Goal: Find contact information: Find contact information

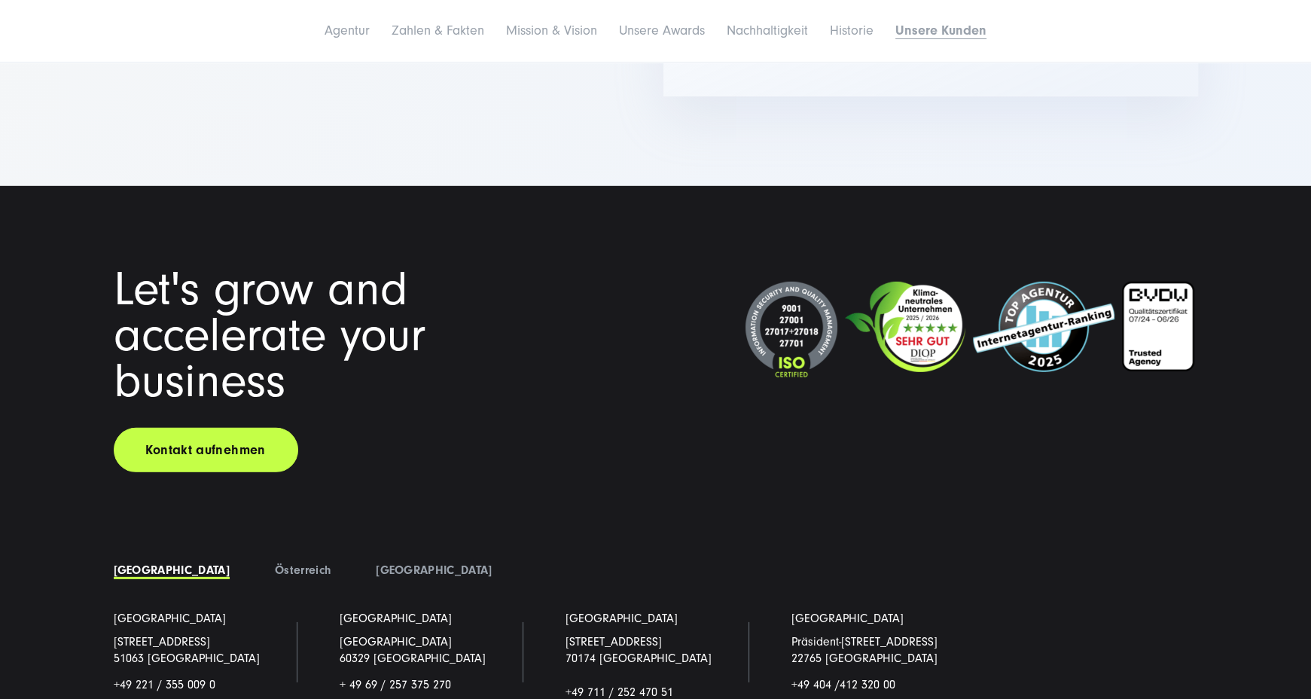
scroll to position [11687, 0]
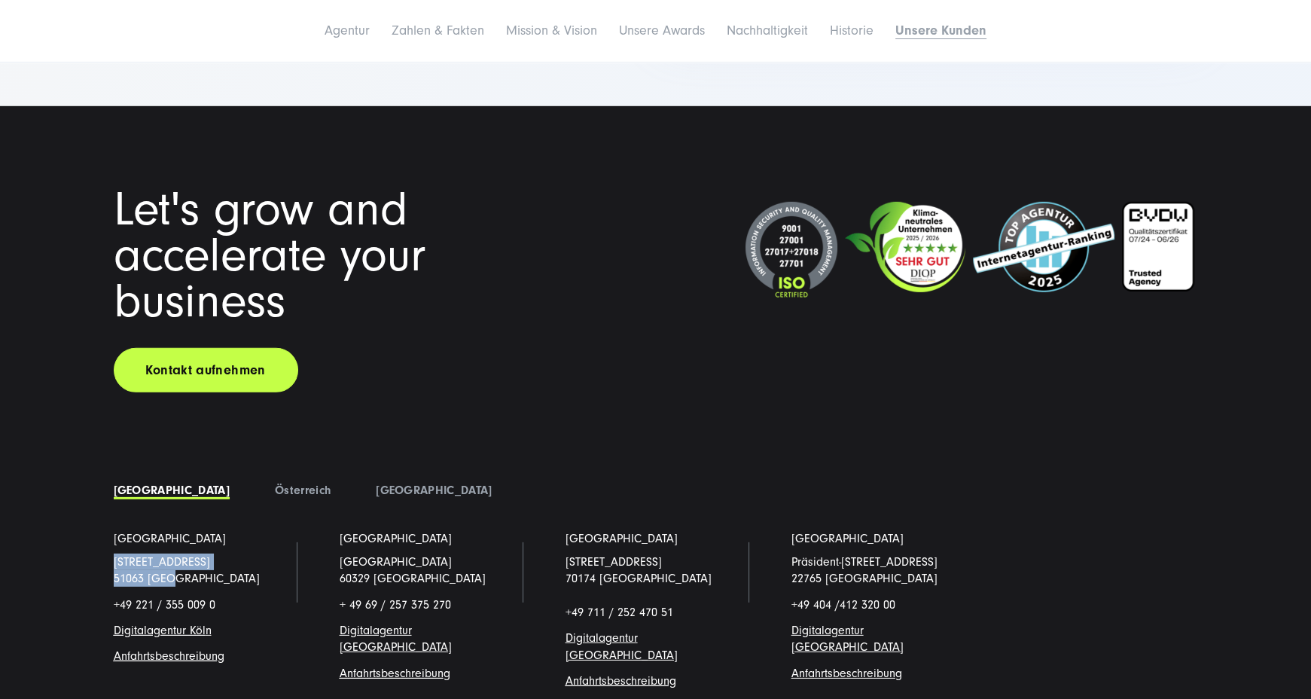
drag, startPoint x: 110, startPoint y: 343, endPoint x: 183, endPoint y: 367, distance: 76.9
click at [183, 530] on li "Köln Schanzenstraße 23 51063 Köln +49 221 / 355 009 0 Digitalagentur Köl n Anfa…" at bounding box center [204, 621] width 226 height 183
copy p "Schanzenstraße 23 51063 Köln"
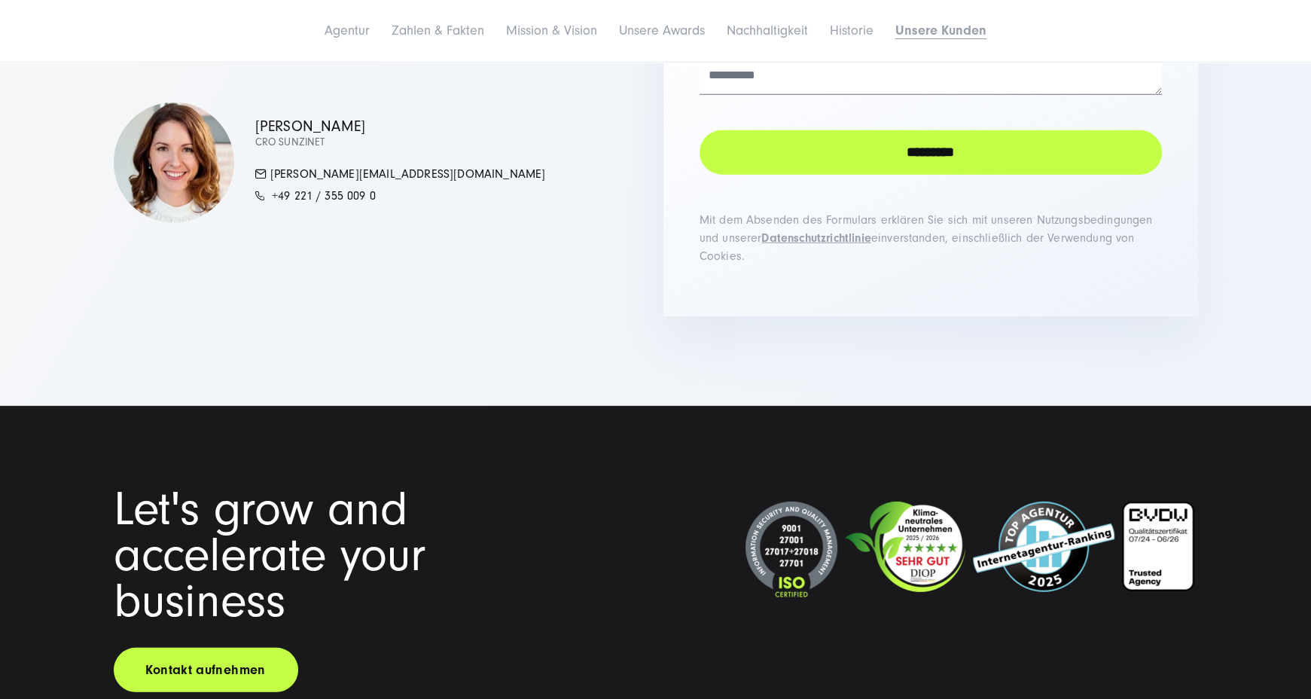
scroll to position [11705, 0]
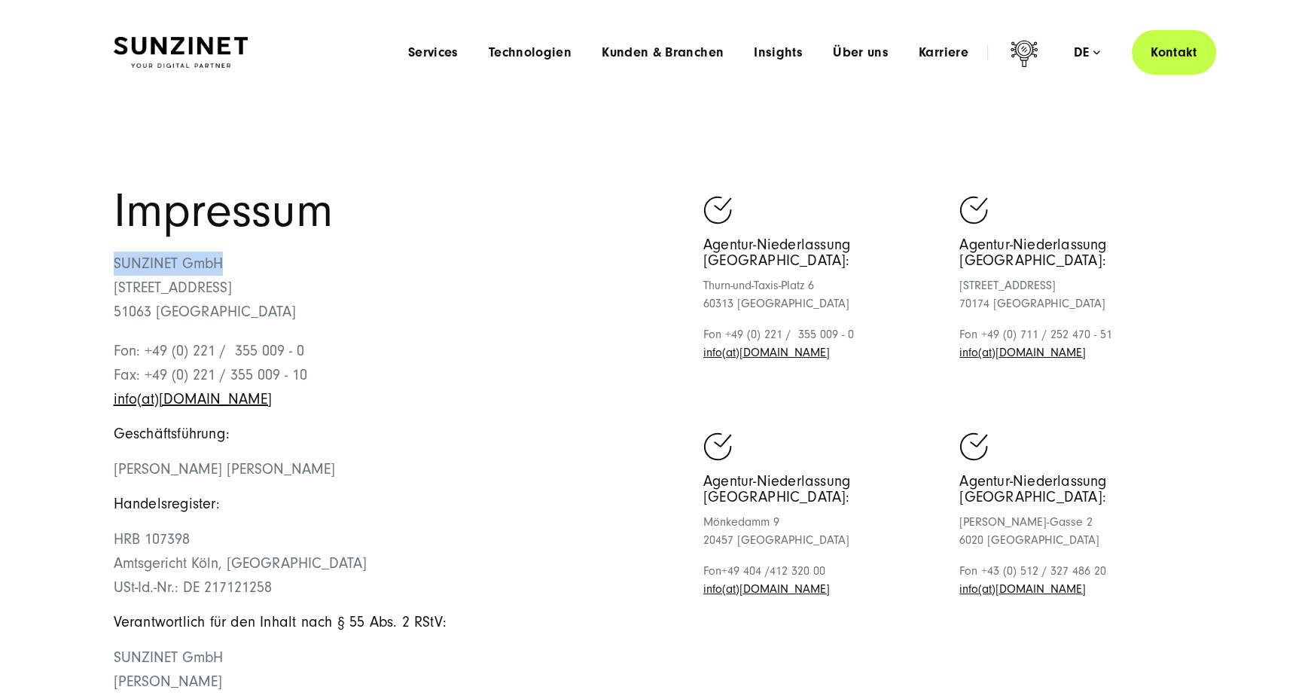
drag, startPoint x: 111, startPoint y: 261, endPoint x: 284, endPoint y: 270, distance: 172.7
click at [284, 270] on div "Impressum SUNZINET GmbH [STREET_ADDRESS][GEOGRAPHIC_DATA]: +49 (0) 221 / 355 00…" at bounding box center [656, 507] width 1144 height 639
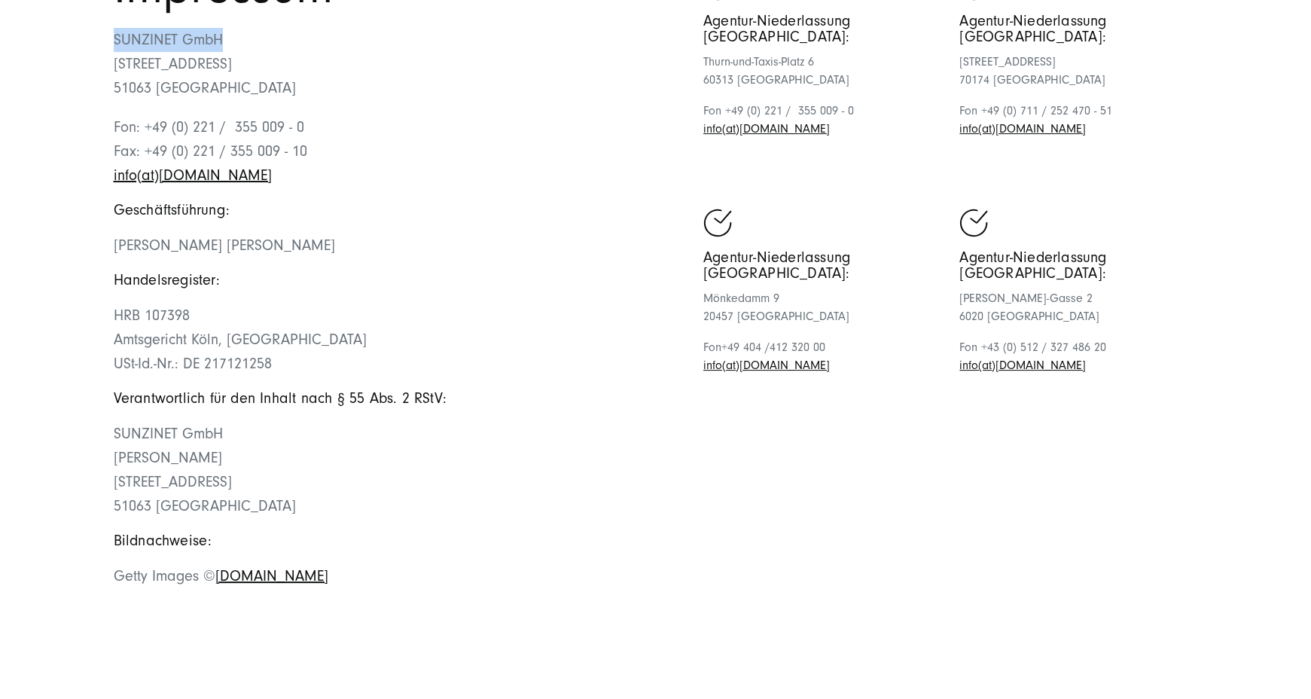
scroll to position [225, 0]
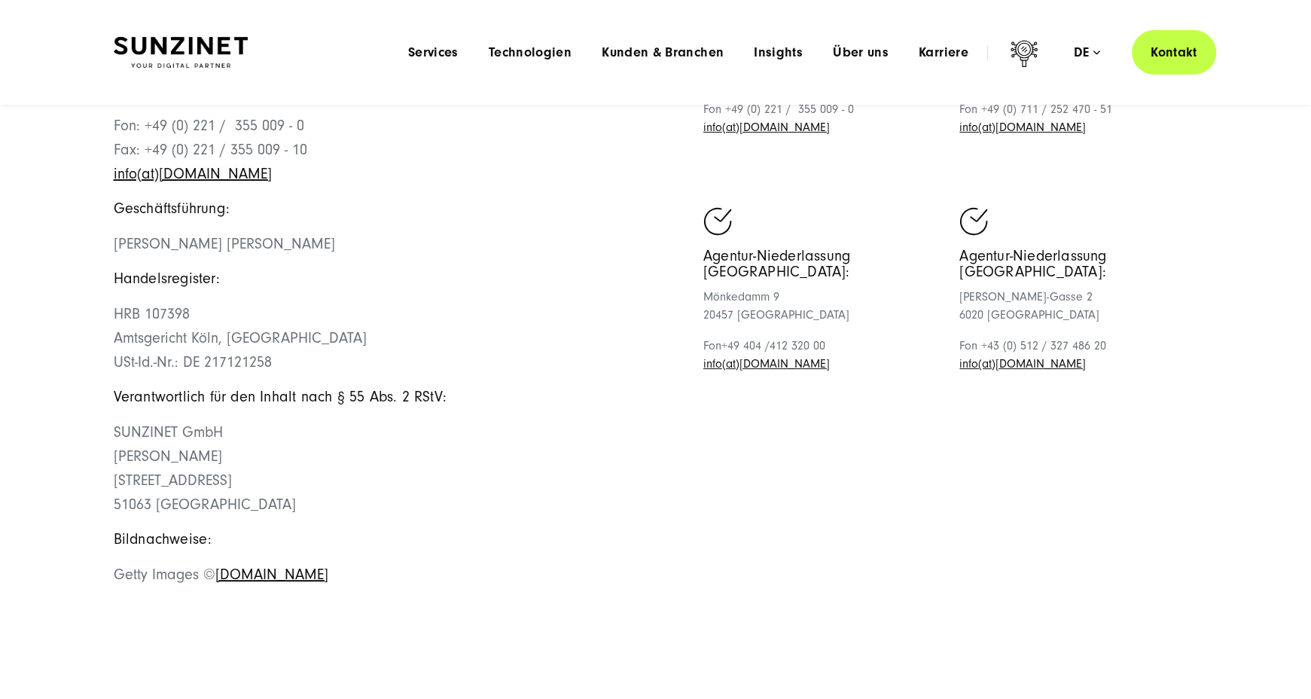
copy p "SUNZINET GmbH"
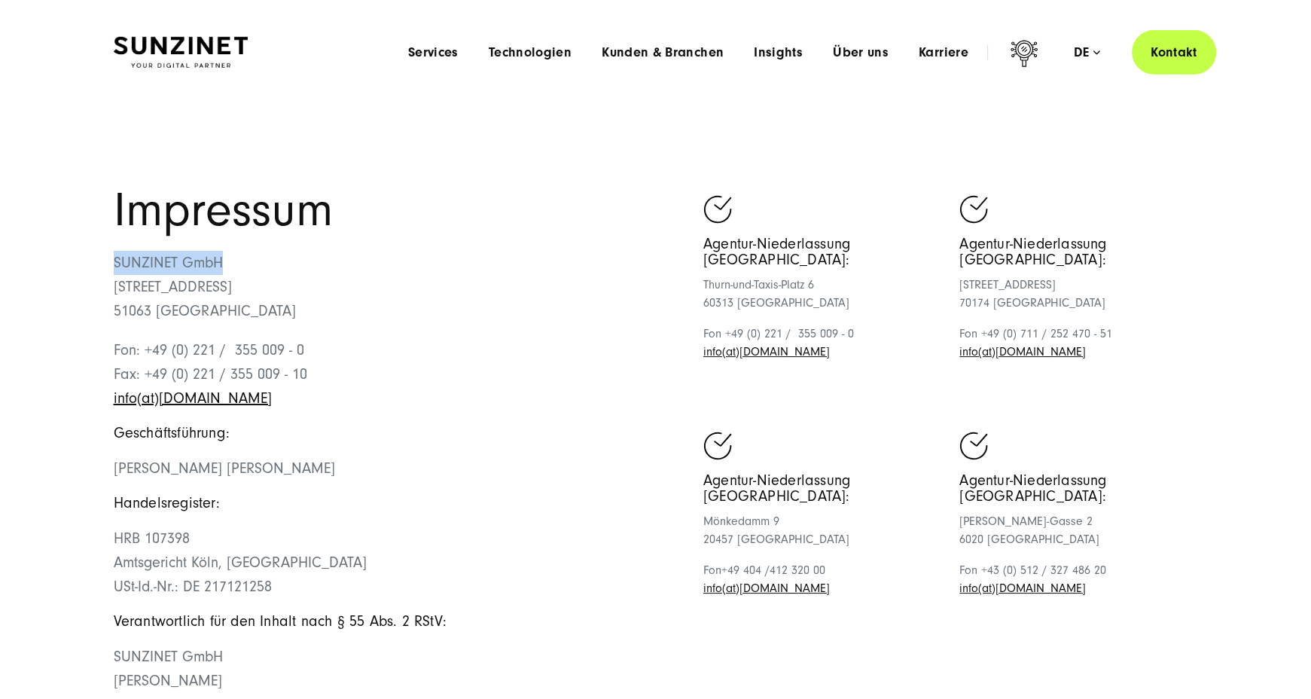
scroll to position [0, 0]
click at [657, 69] on div "Menu Services Menu Full Service Digitalagentur Wir lösen komplexe Herausforderu…" at bounding box center [804, 52] width 823 height 44
click at [658, 56] on span "Kunden & Branchen" at bounding box center [663, 52] width 122 height 15
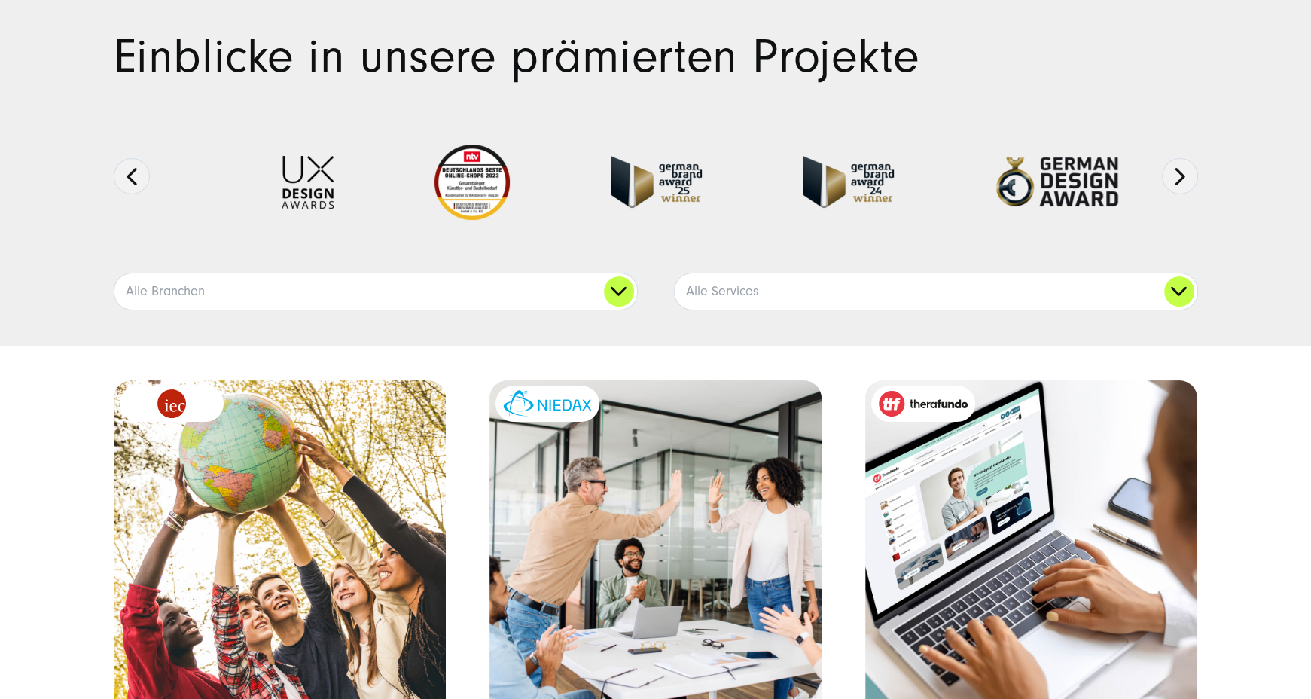
scroll to position [158, 0]
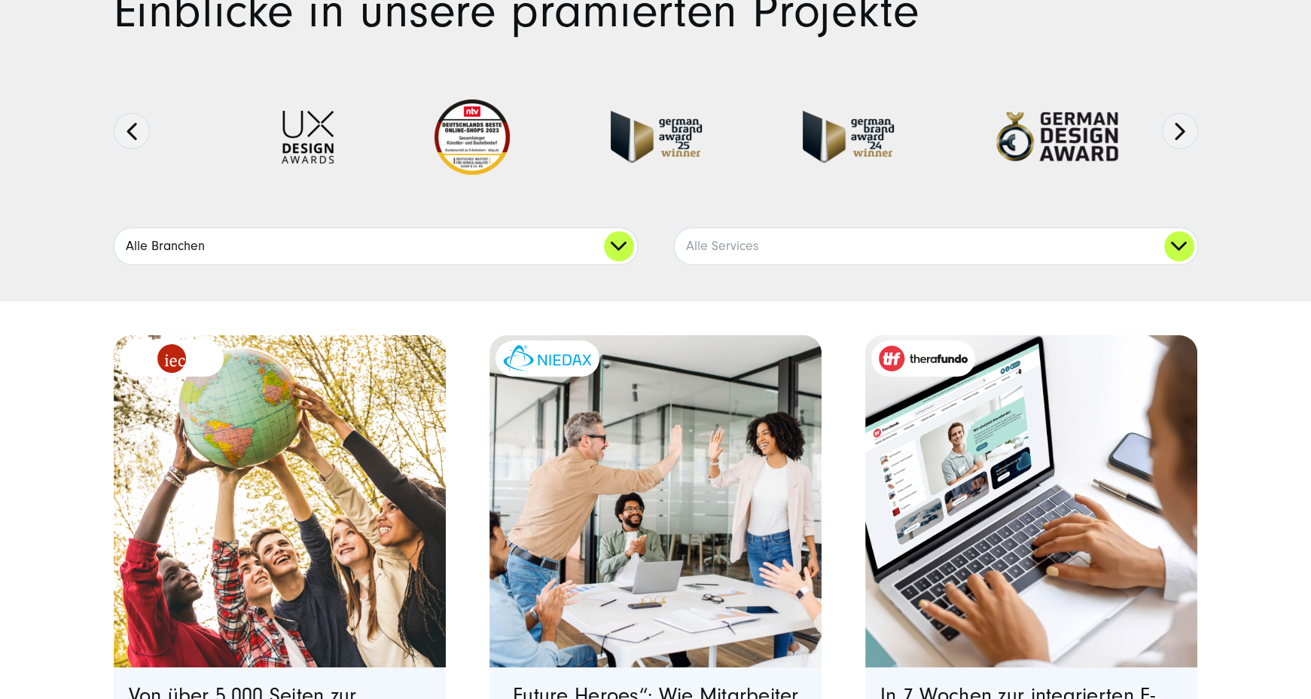
click at [613, 244] on link "Alle Branchen" at bounding box center [375, 246] width 523 height 36
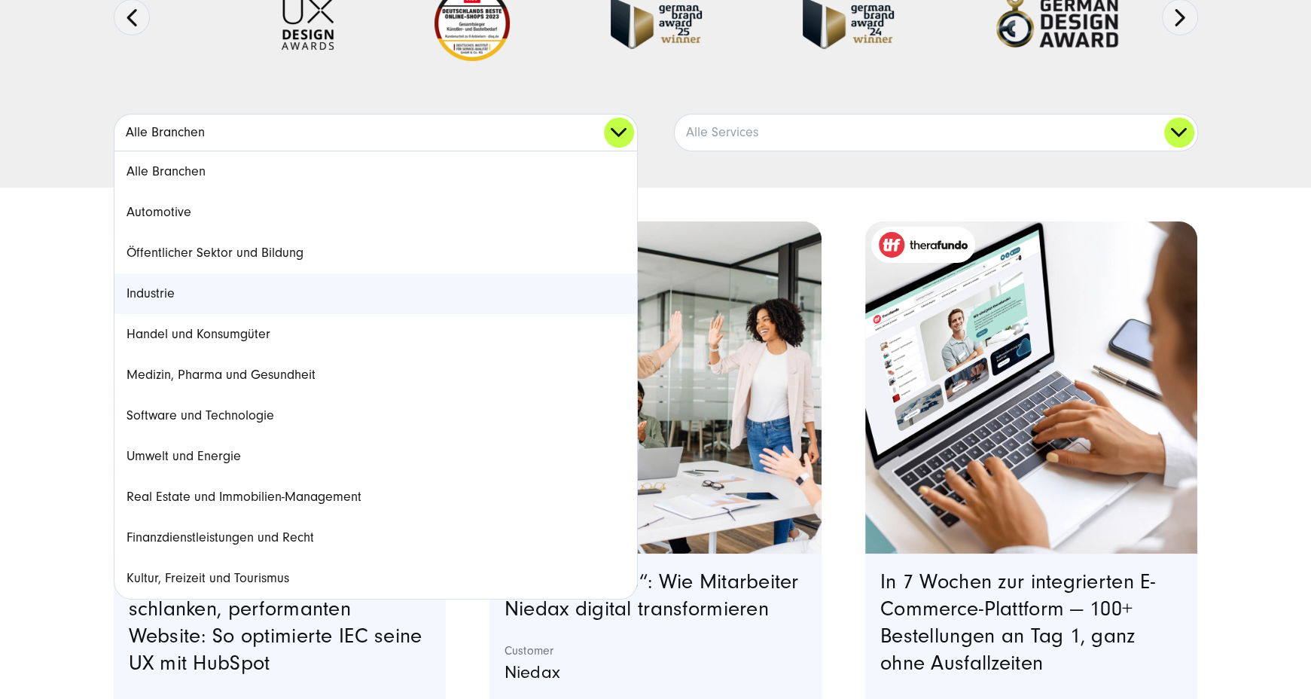
scroll to position [317, 0]
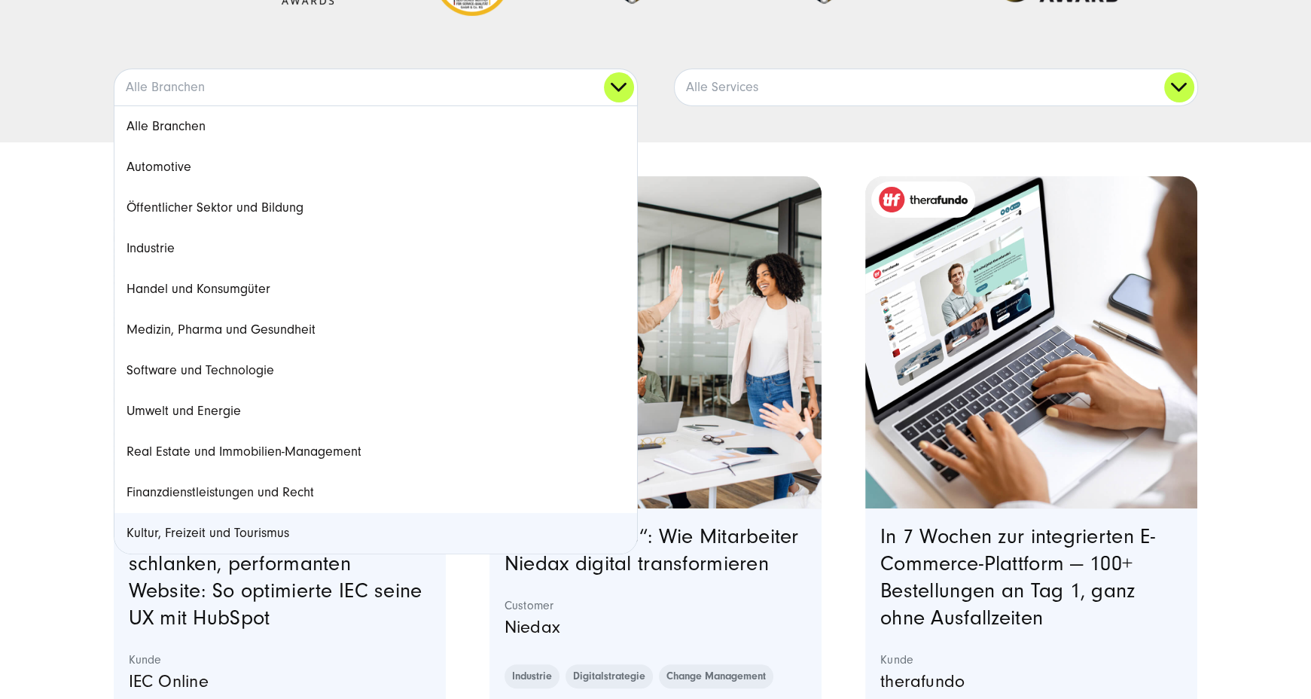
click at [373, 521] on link "Kultur, Freizeit und Tourismus" at bounding box center [375, 533] width 523 height 41
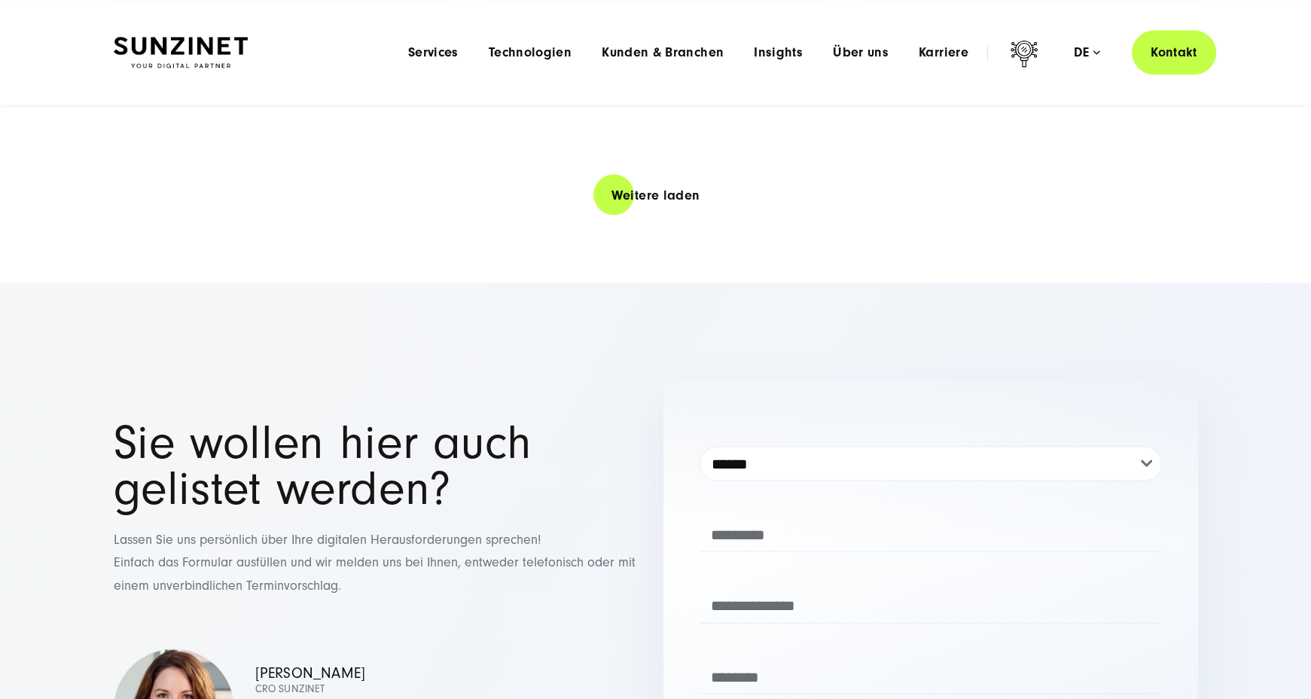
scroll to position [2936, 0]
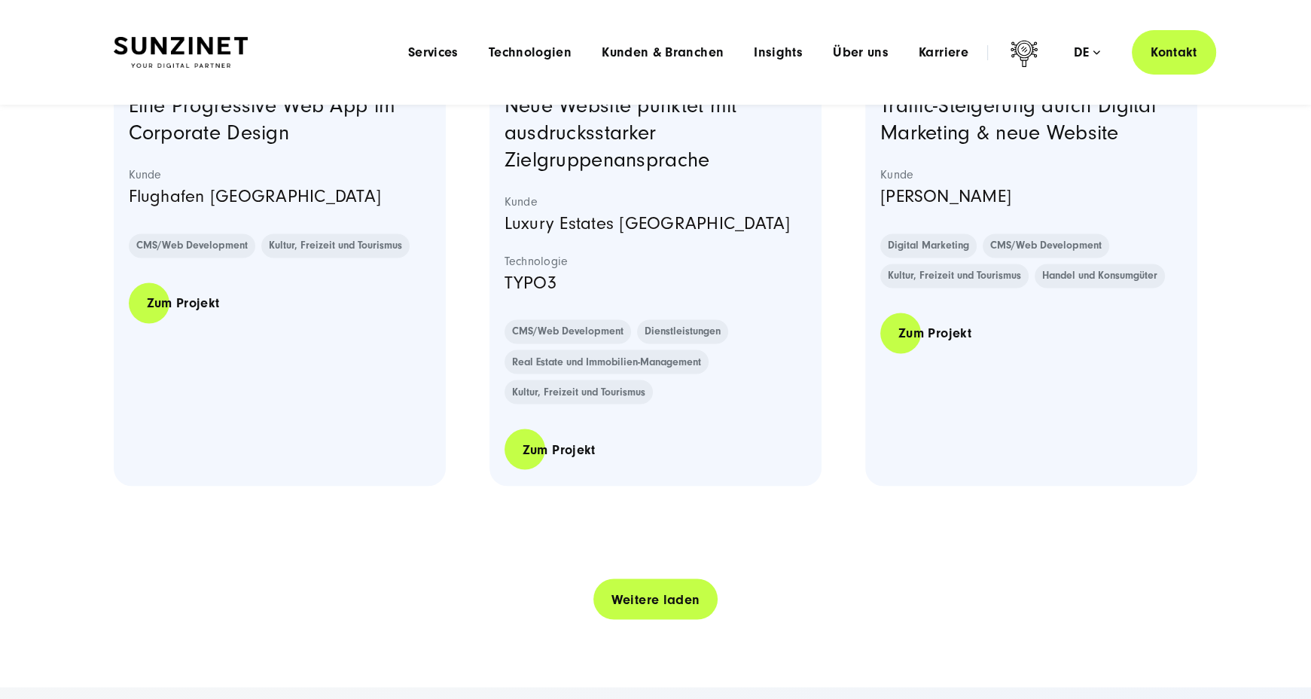
click at [629, 603] on link "Weitere laden" at bounding box center [655, 599] width 125 height 43
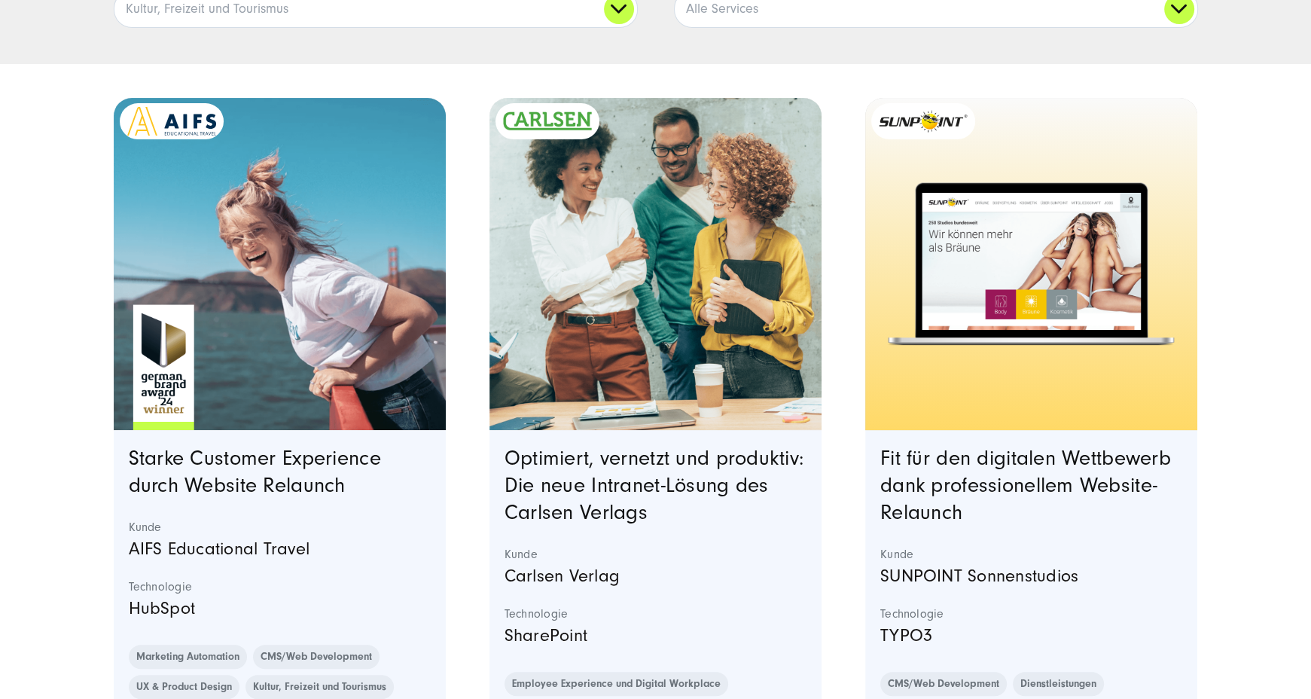
scroll to position [397, 0]
